Goal: Task Accomplishment & Management: Manage account settings

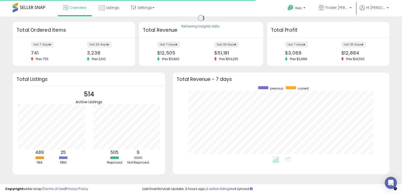
scroll to position [71, 207]
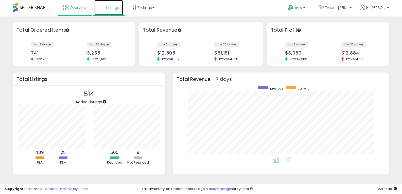
click at [109, 6] on span "Listings" at bounding box center [112, 7] width 13 height 5
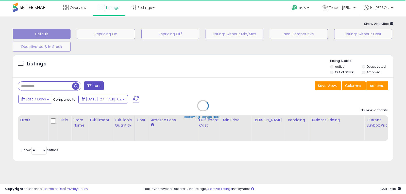
click at [43, 87] on div "Retrieving listings data.." at bounding box center [203, 110] width 388 height 116
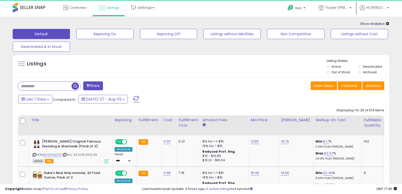
click at [43, 87] on input "text" at bounding box center [45, 86] width 54 height 9
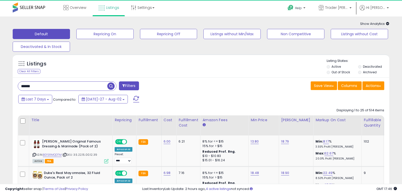
type input "******"
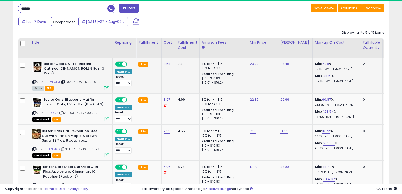
scroll to position [102, 0]
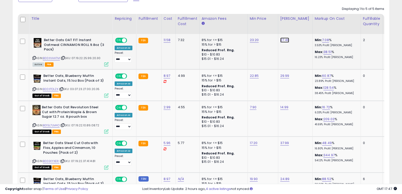
click at [281, 40] on link "27.48" at bounding box center [285, 40] width 9 height 5
type input "*"
type input "*****"
click button "submit" at bounding box center [297, 27] width 9 height 8
click at [53, 56] on link "B00IIVHATM" at bounding box center [51, 58] width 17 height 4
